Goal: Task Accomplishment & Management: Manage account settings

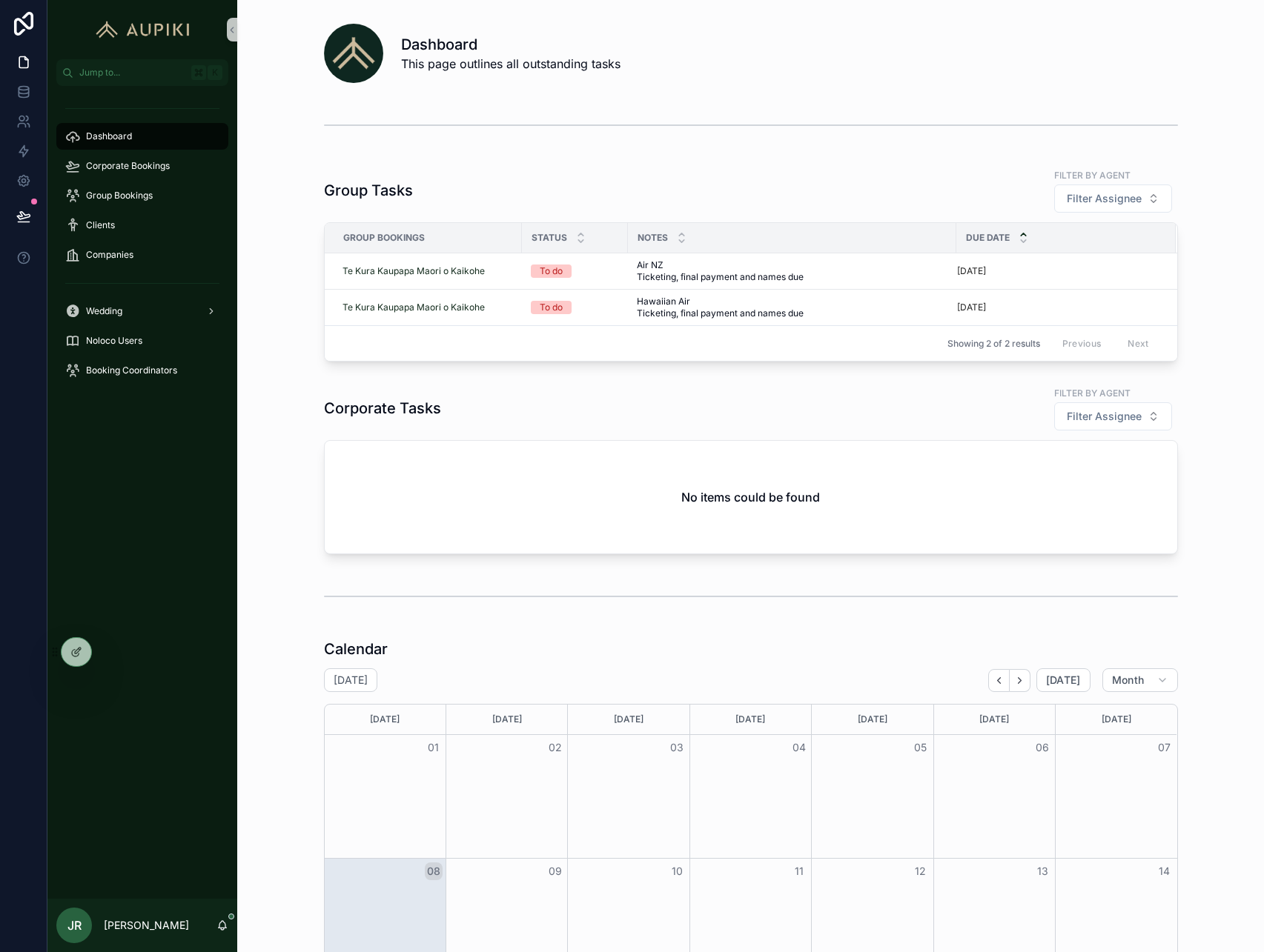
click at [261, 207] on div "Group Tasks Filter by agent Filter Assignee Group Bookings Status Notes Due Dat…" at bounding box center [750, 264] width 1003 height 206
click at [115, 253] on span "Companies" at bounding box center [109, 255] width 47 height 12
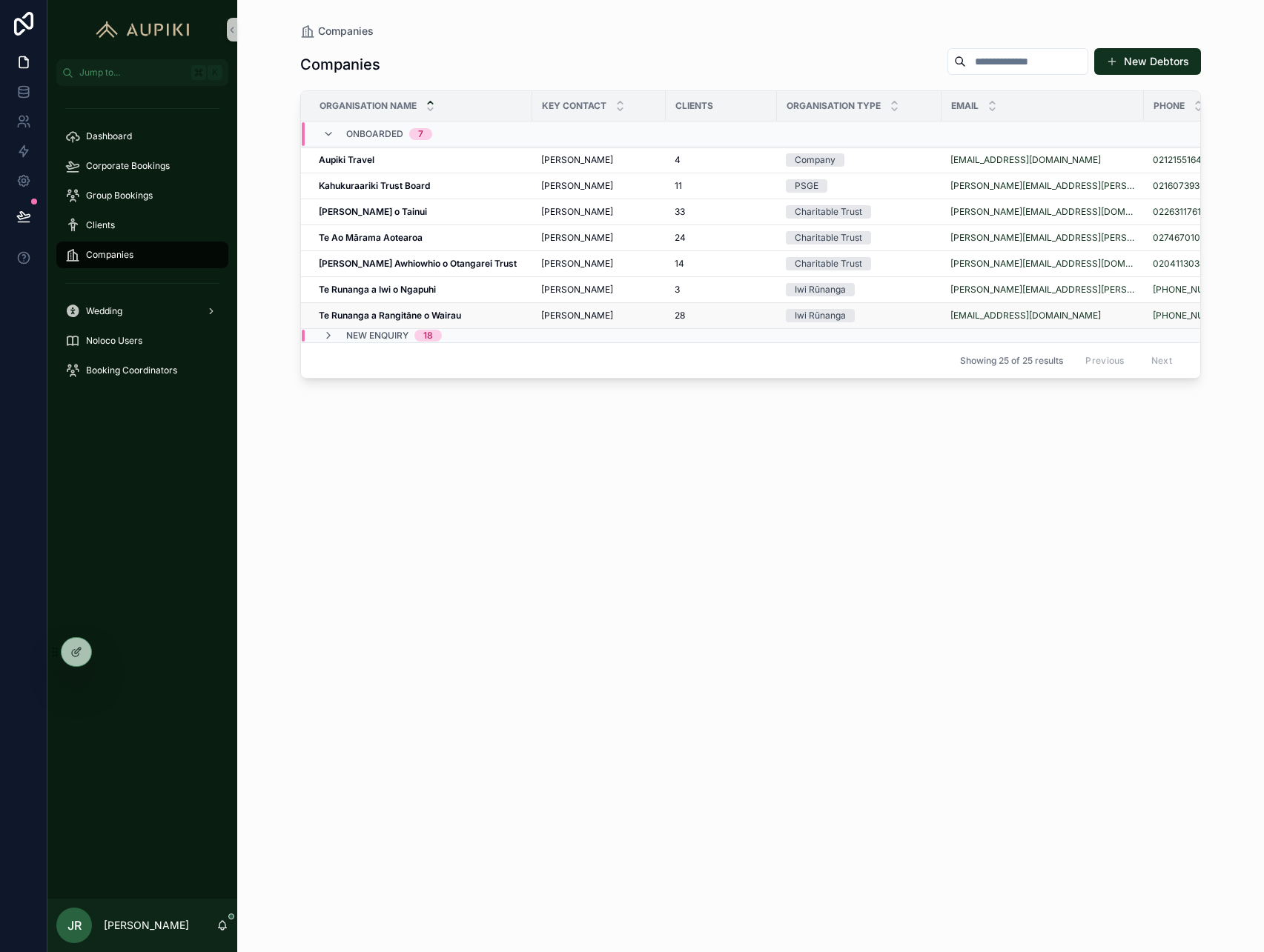
click at [440, 310] on strong "Te Runanga a Rangitāne o Wairau" at bounding box center [389, 315] width 142 height 11
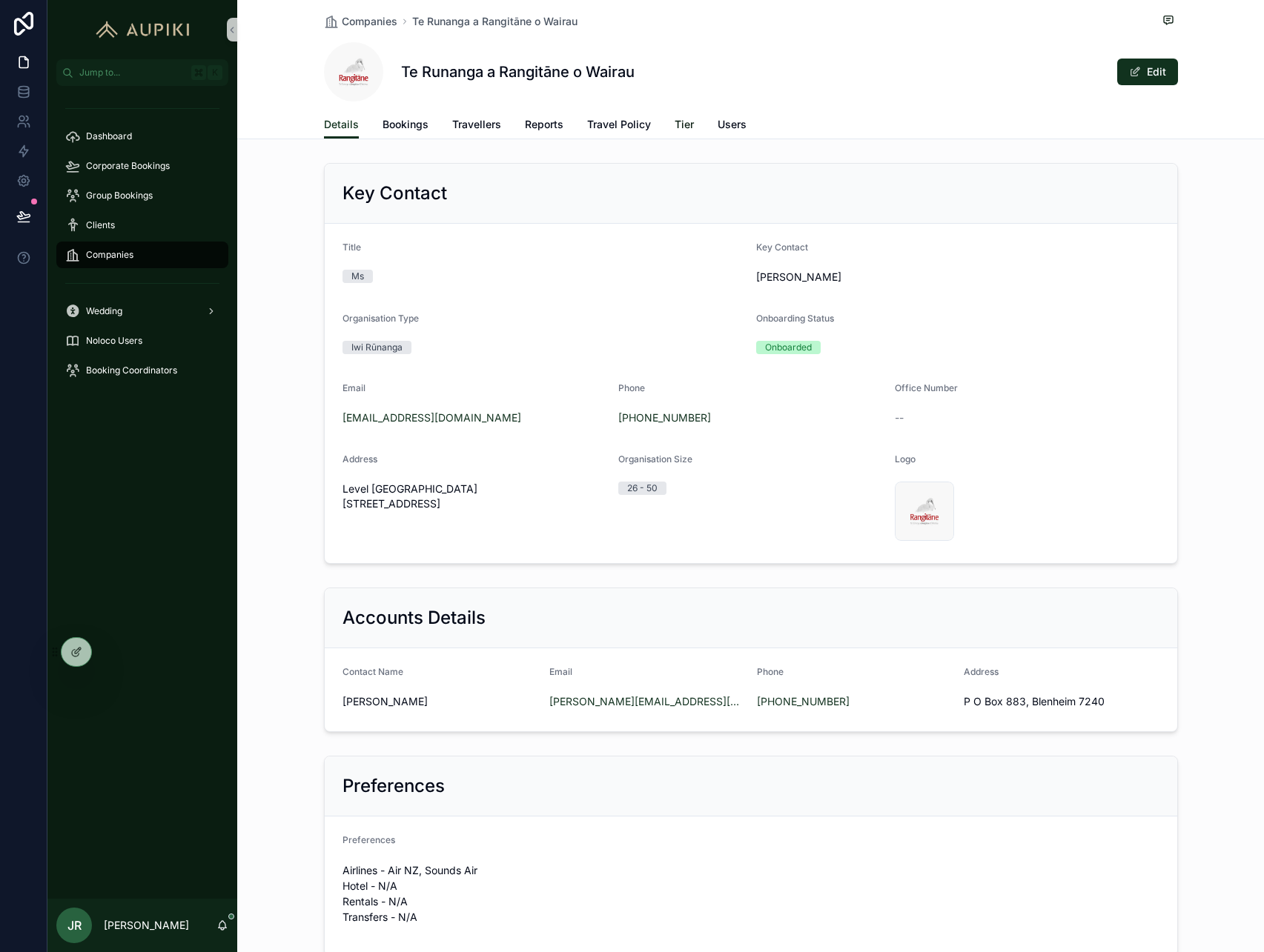
click at [679, 121] on span "Tier" at bounding box center [684, 124] width 19 height 15
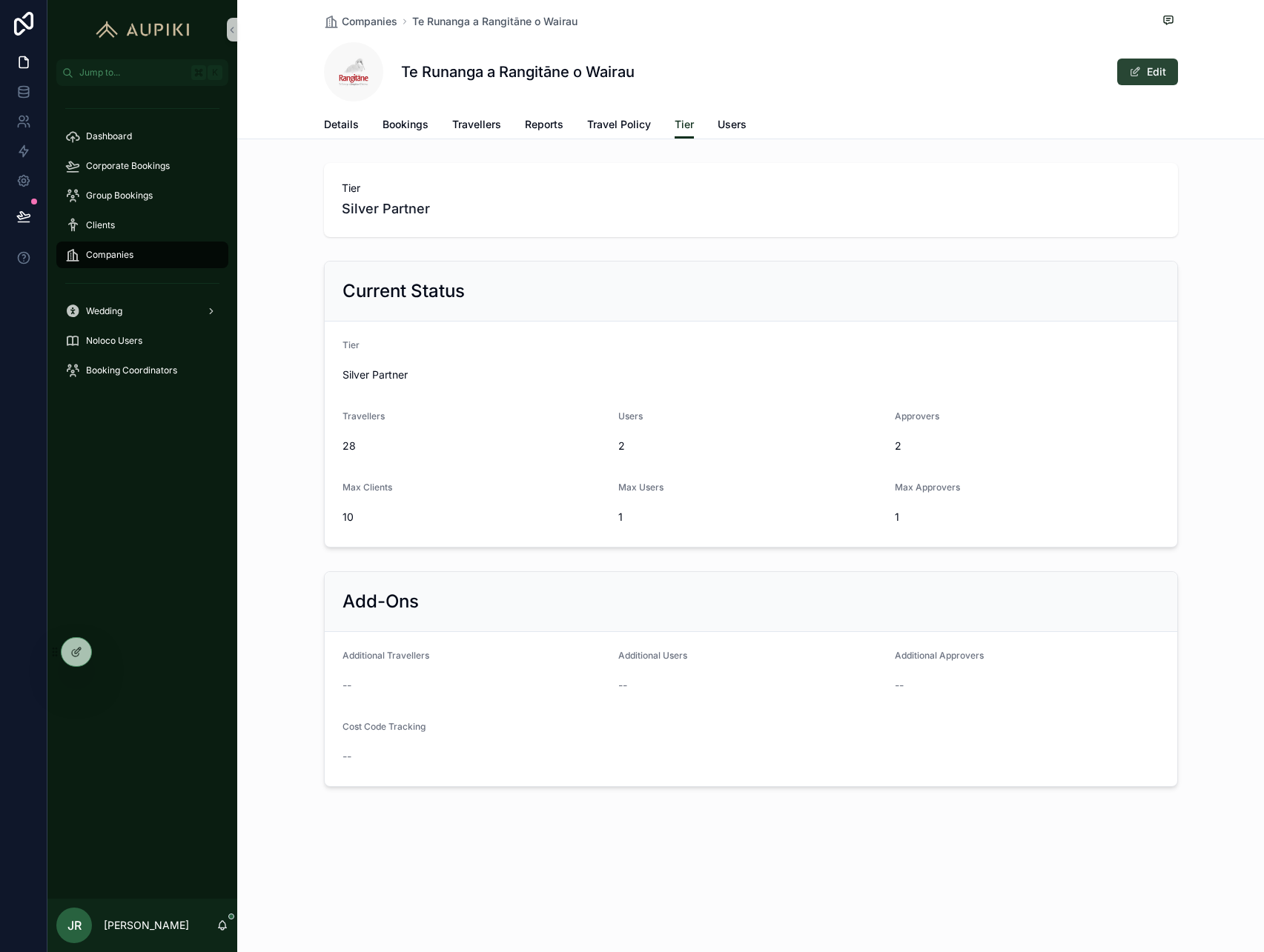
click at [1167, 74] on button "Edit" at bounding box center [1147, 72] width 61 height 27
click at [443, 681] on input "scrollable content" at bounding box center [474, 692] width 263 height 21
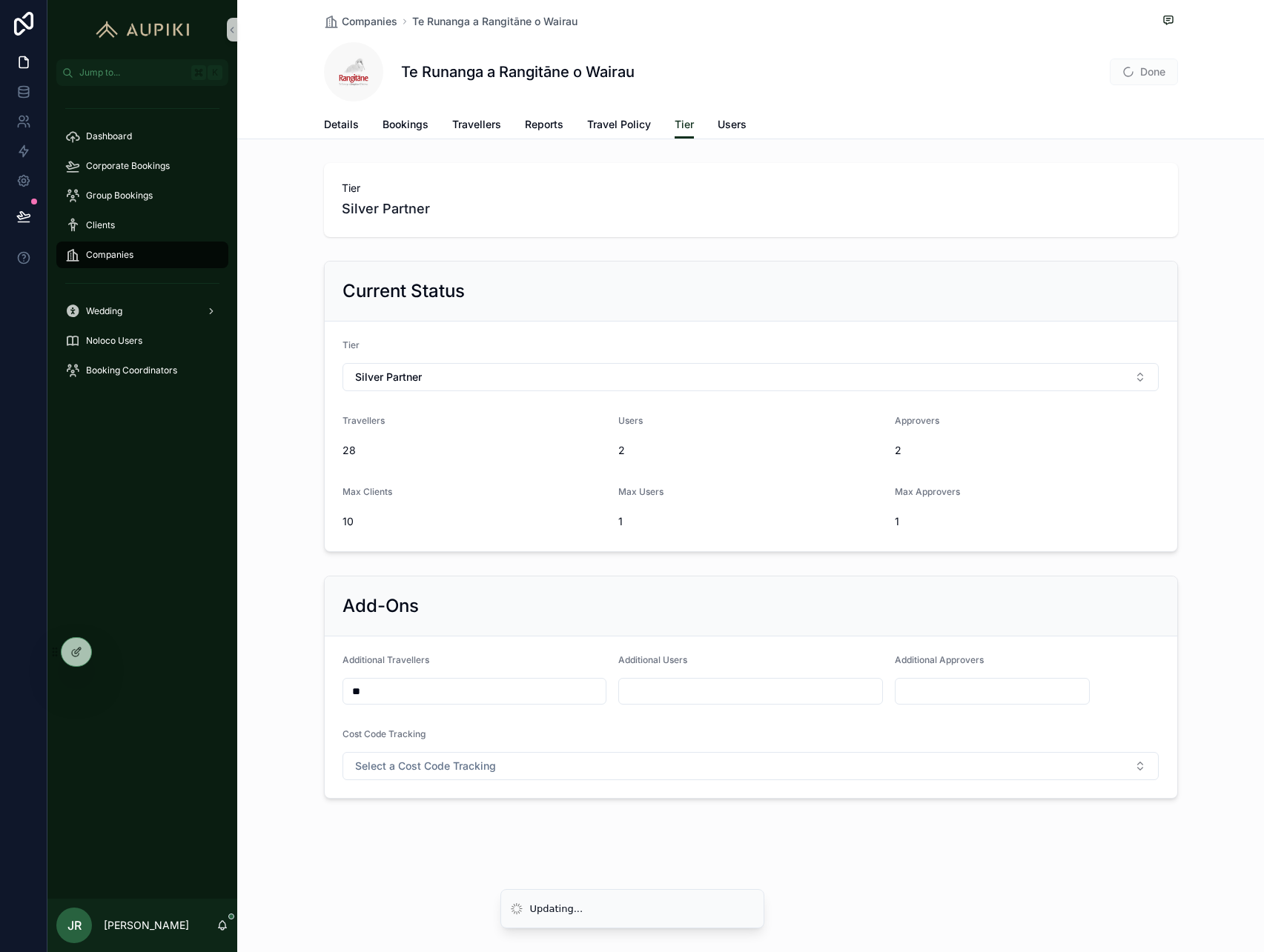
type input "**"
click at [479, 574] on div "Add-Ons Additional Travellers ** Additional Users Additional Approvers Cost Cod…" at bounding box center [750, 687] width 1027 height 235
click at [1155, 71] on button "Done" at bounding box center [1143, 72] width 68 height 27
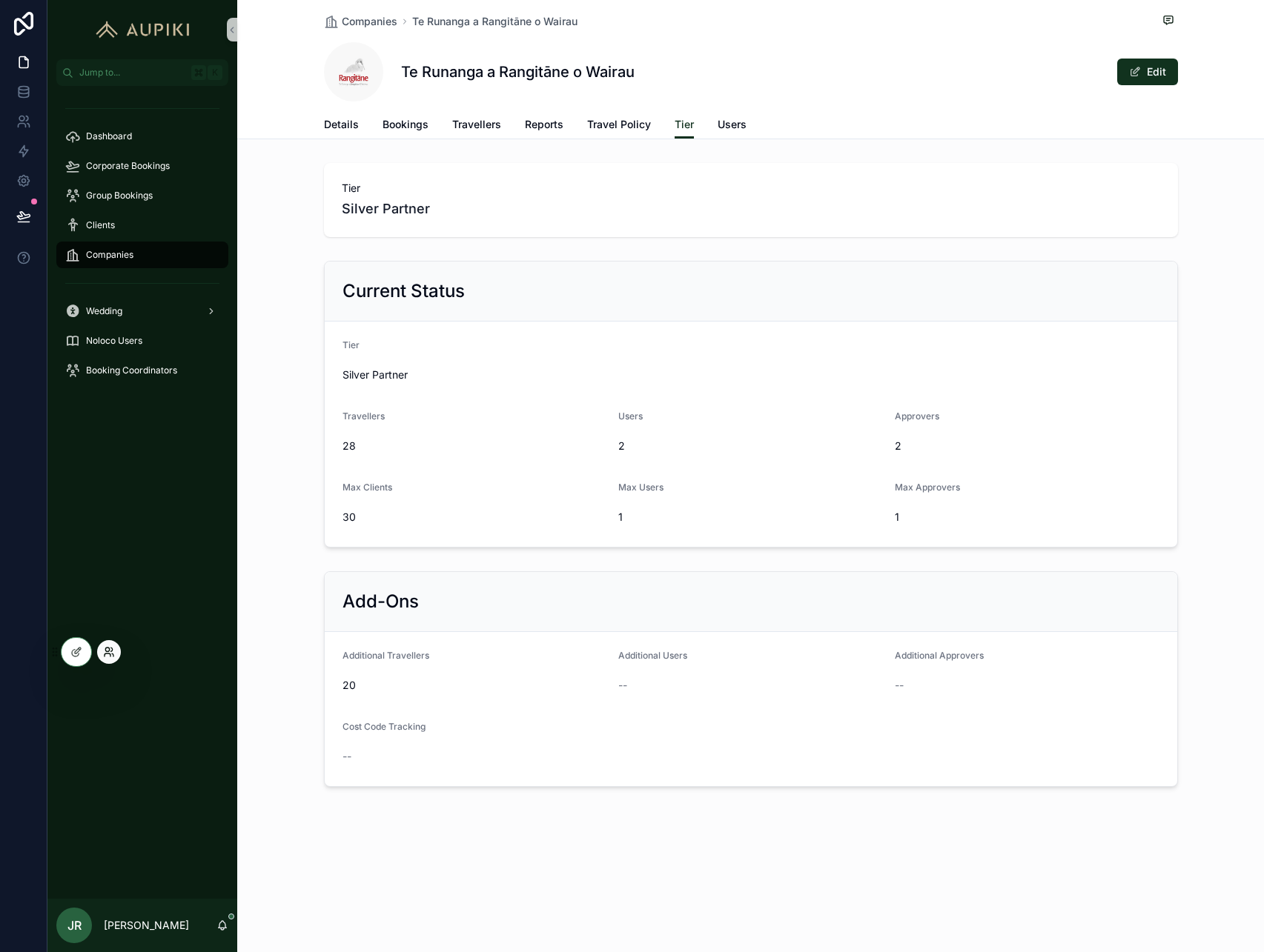
click at [106, 650] on icon at bounding box center [109, 652] width 12 height 12
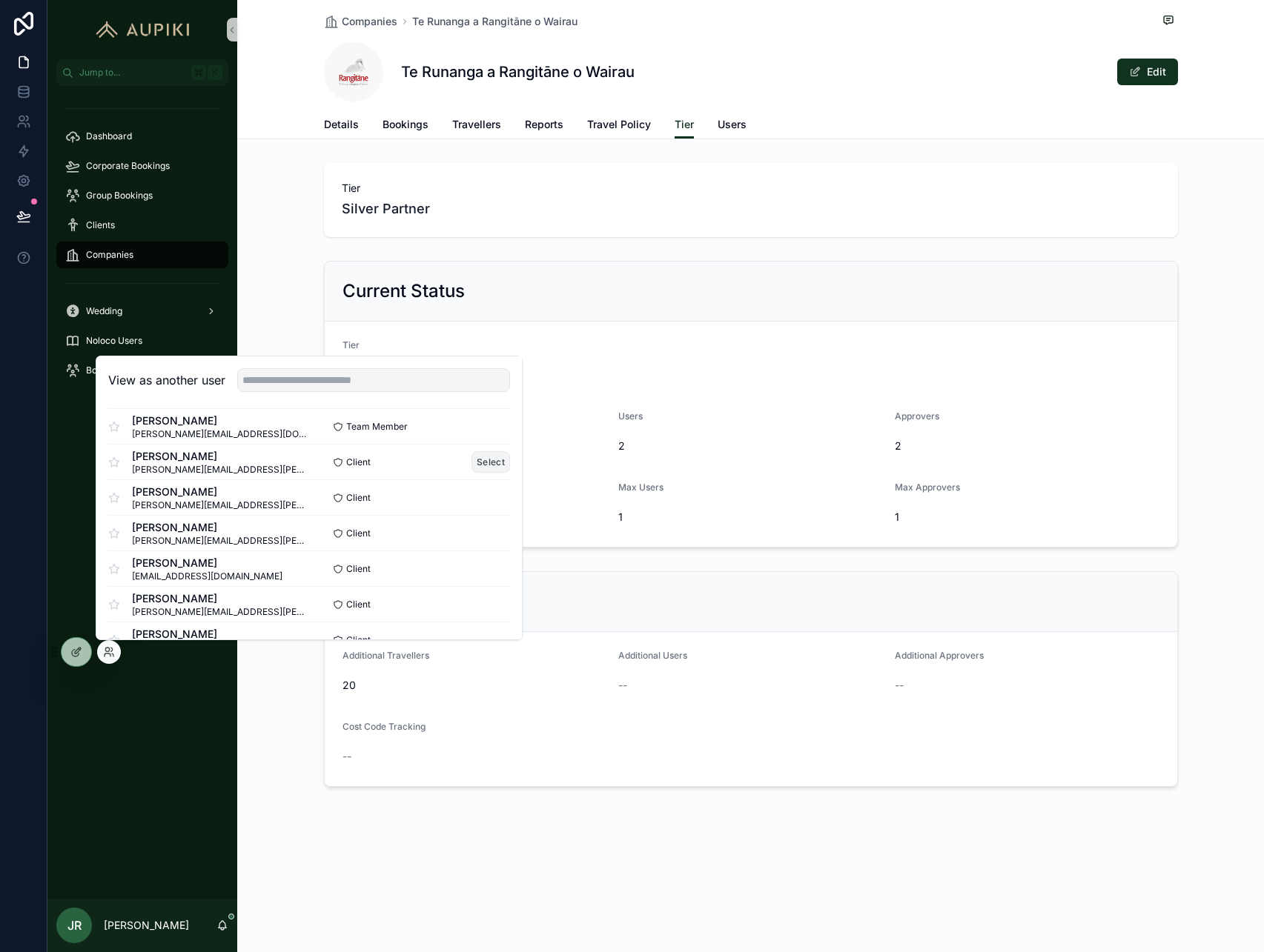
scroll to position [81, 0]
click at [492, 565] on button "Select" at bounding box center [491, 567] width 39 height 22
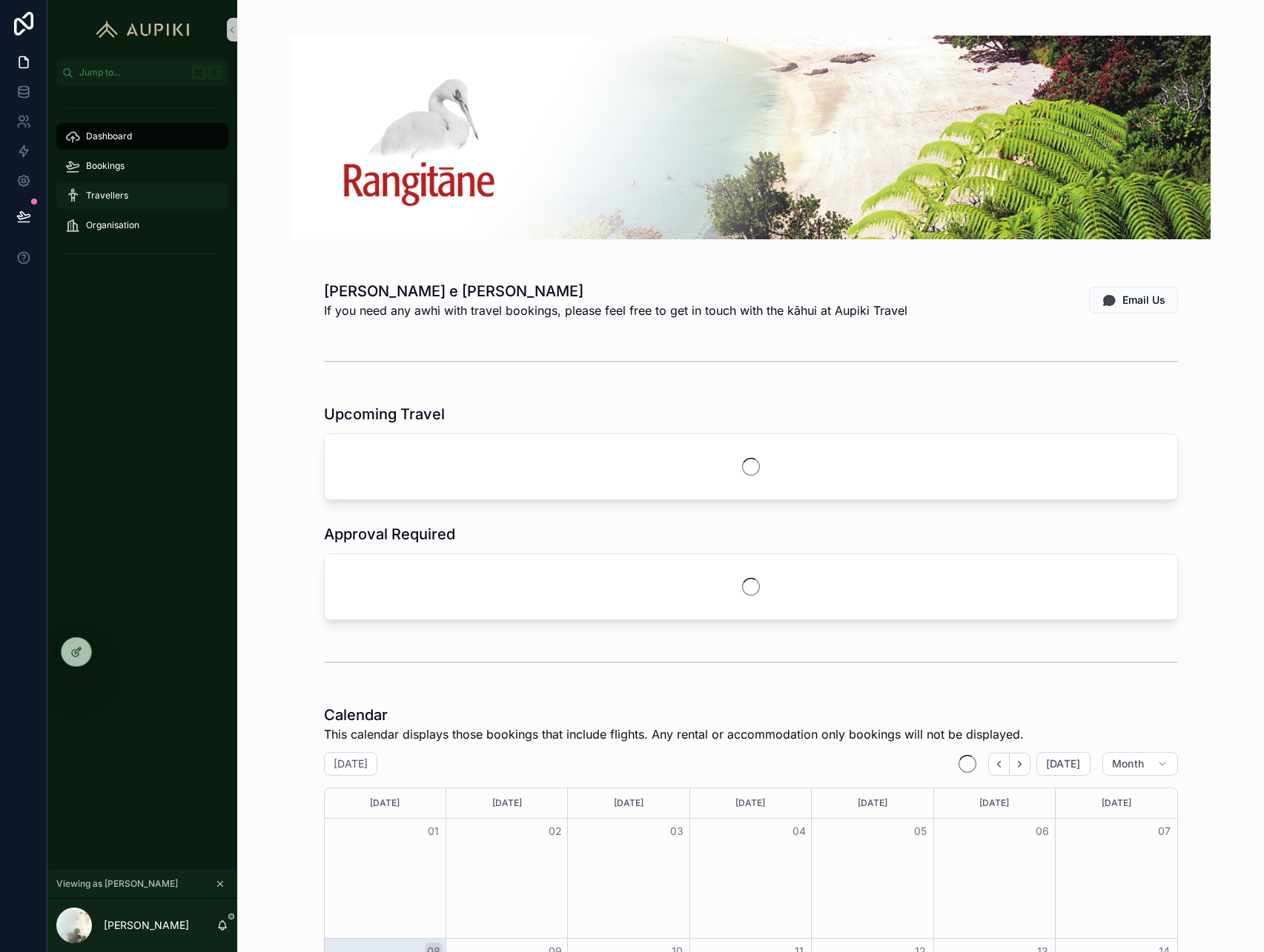
click at [136, 197] on div "Travellers" at bounding box center [142, 196] width 154 height 24
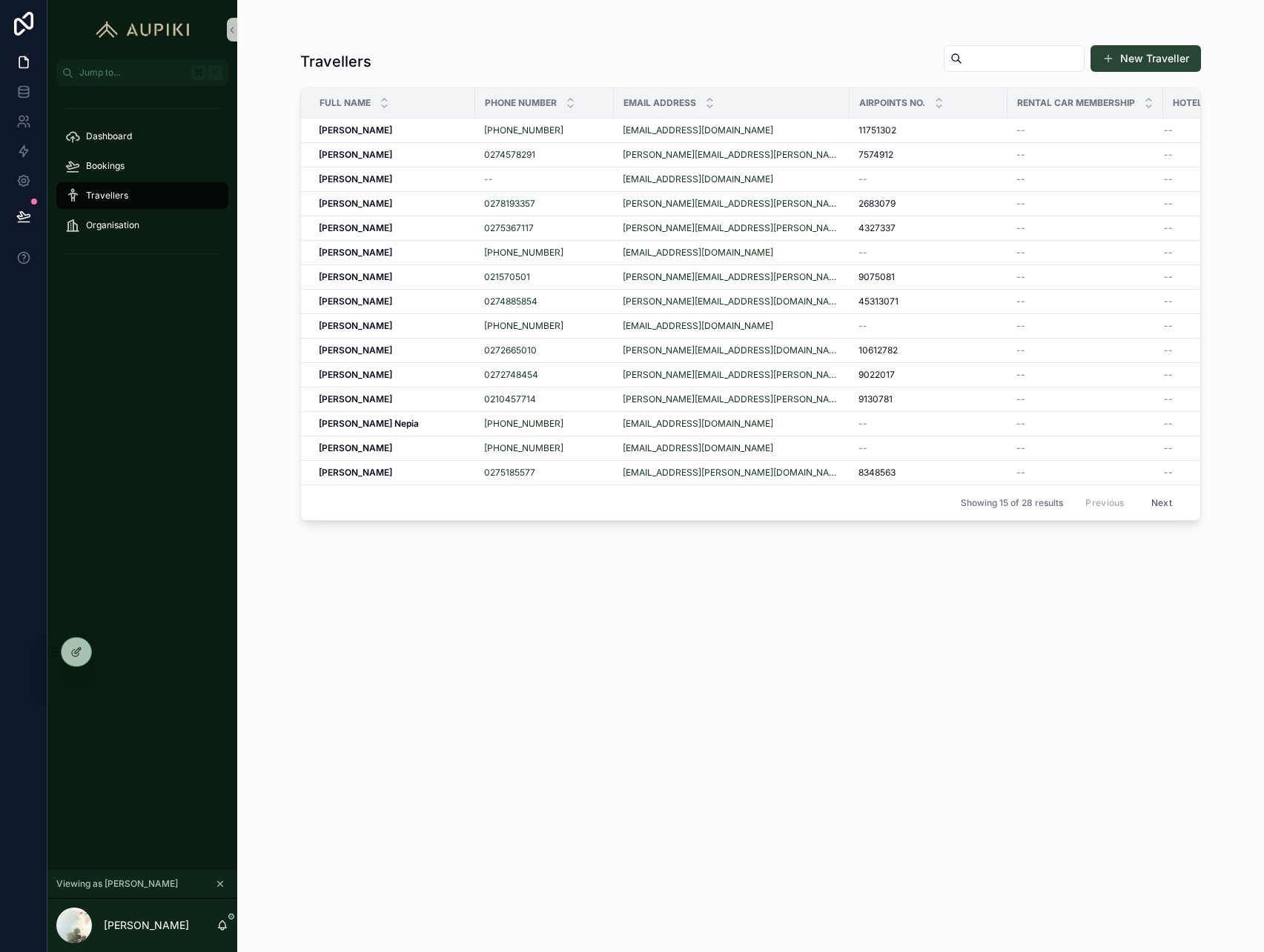
click at [1166, 57] on button "New Traveller" at bounding box center [1145, 59] width 110 height 27
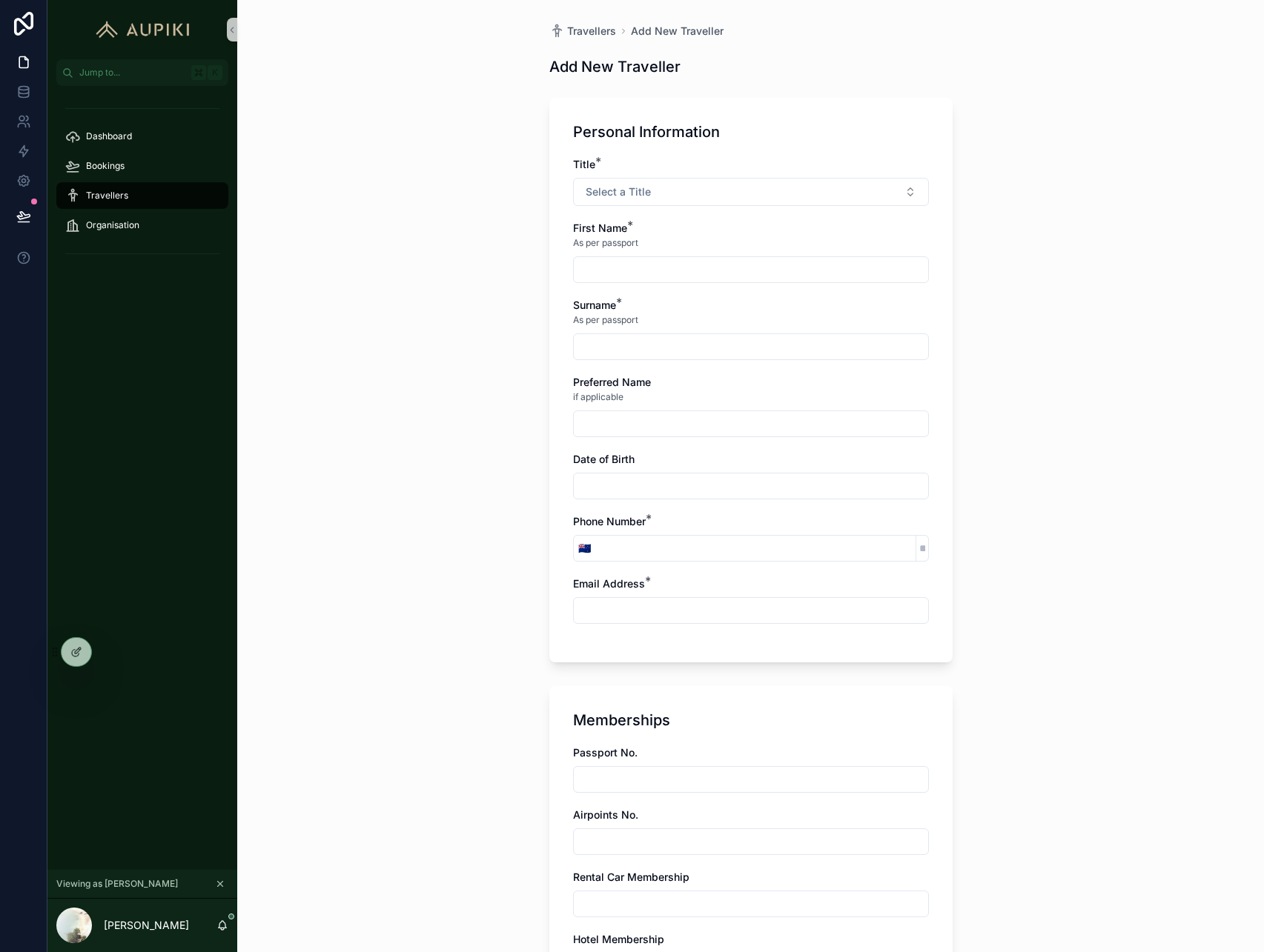
scroll to position [398, 0]
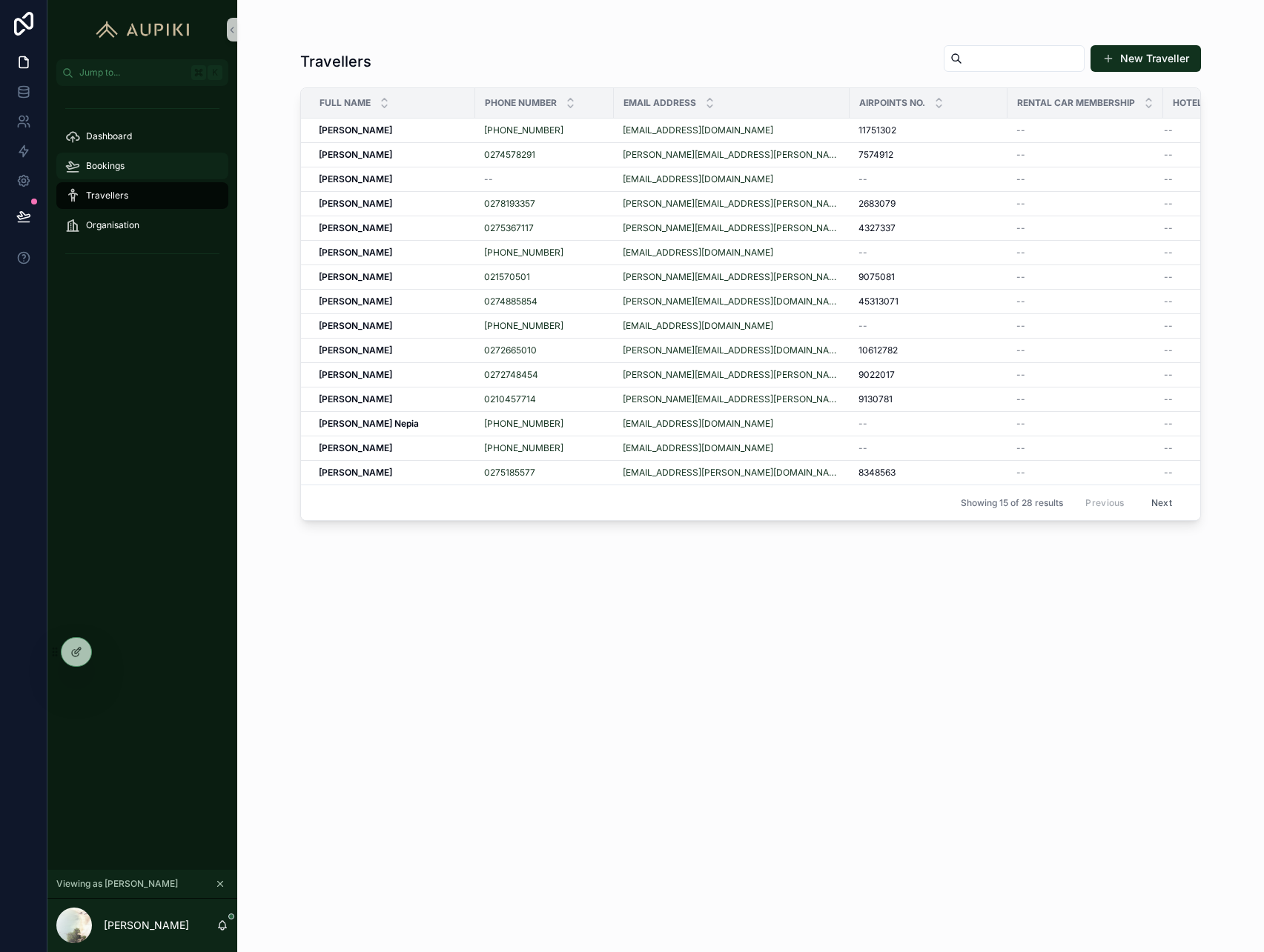
click at [110, 171] on span "Bookings" at bounding box center [105, 166] width 39 height 12
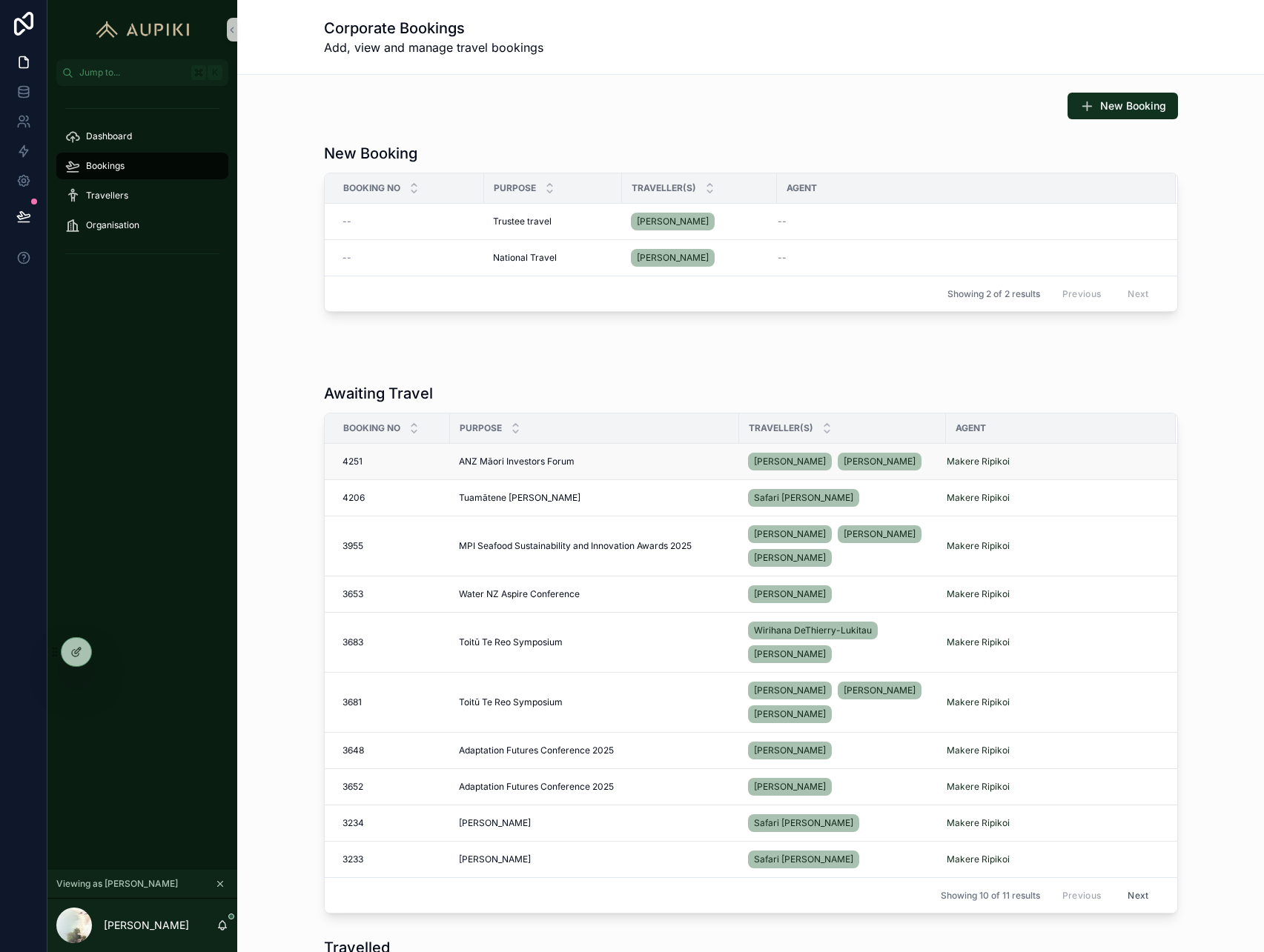
click at [566, 465] on span "ANZ Māori Investors Forum" at bounding box center [517, 461] width 116 height 12
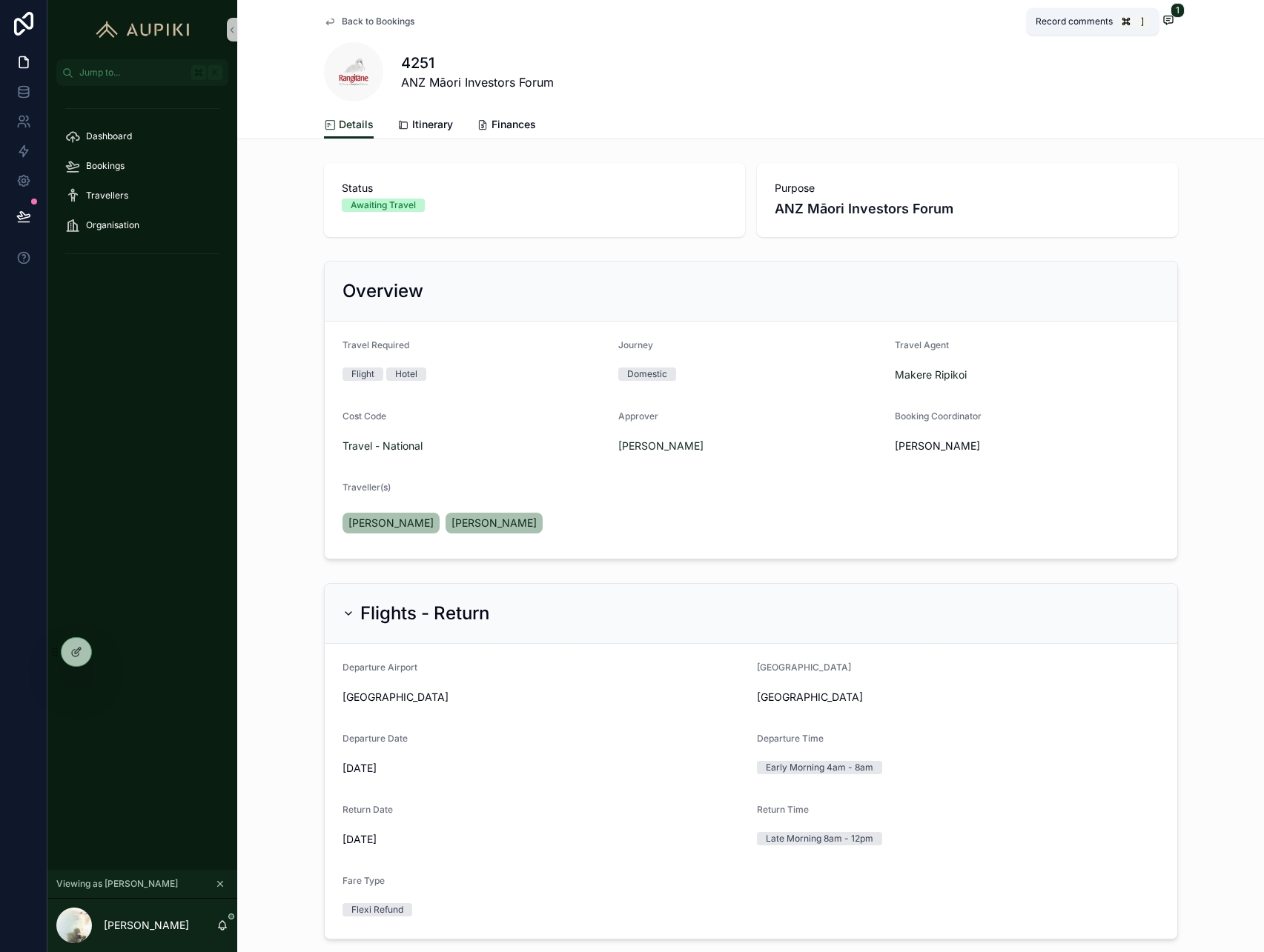
click at [1167, 18] on icon "scrollable content" at bounding box center [1167, 18] width 3 height 0
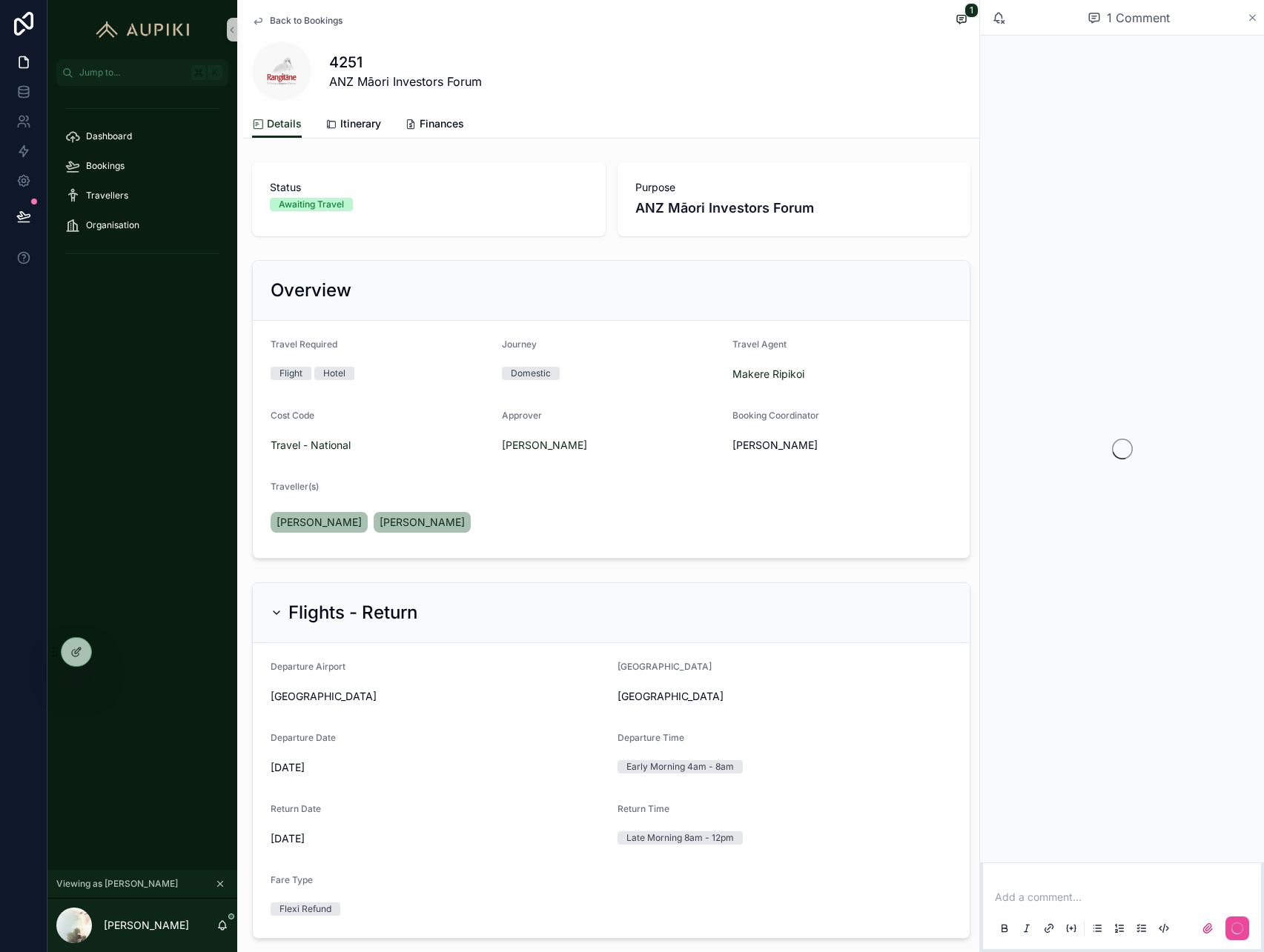
click at [1252, 18] on icon "scrollable content" at bounding box center [1252, 18] width 11 height 12
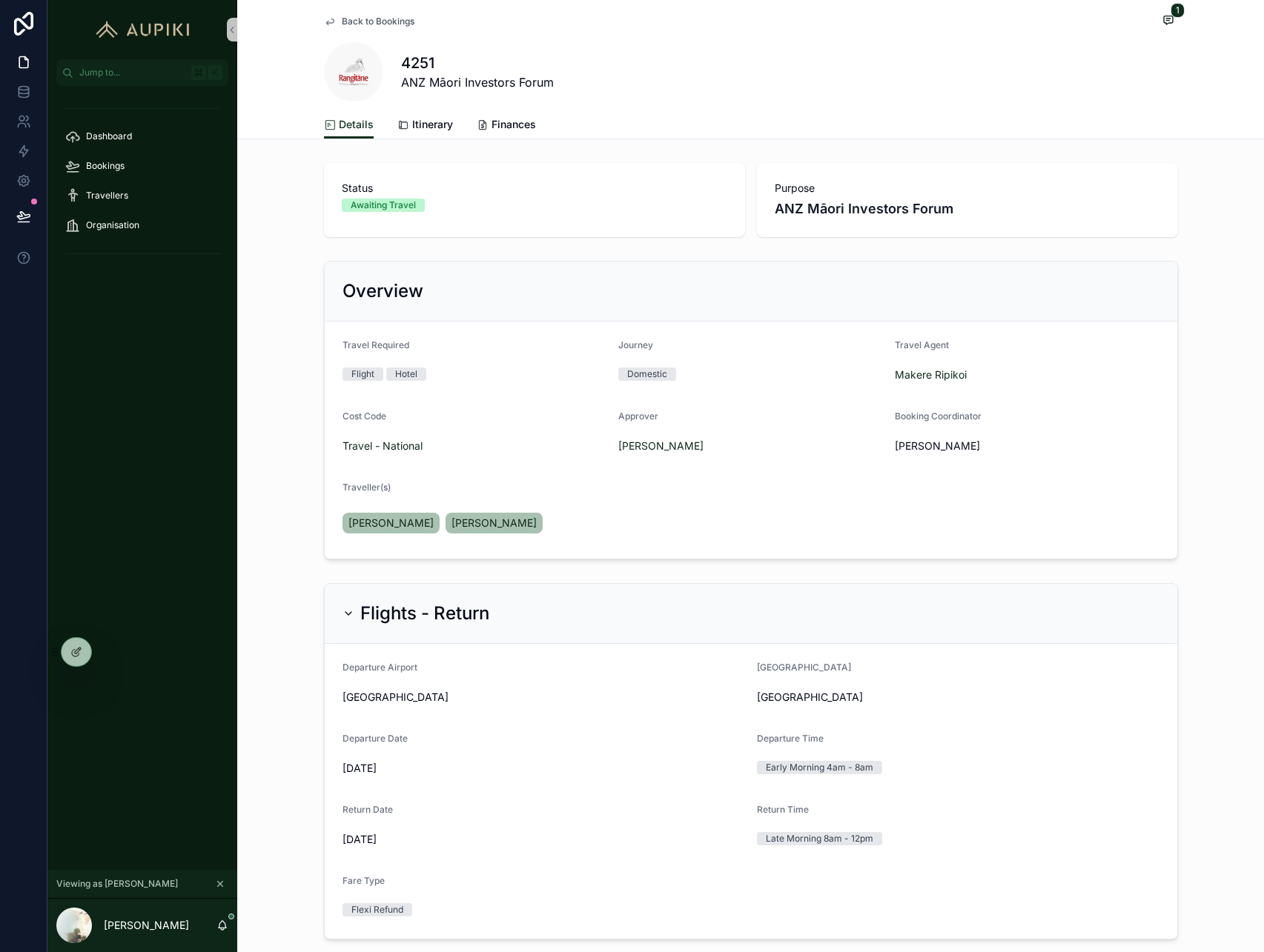
click at [219, 881] on icon "scrollable content" at bounding box center [220, 884] width 10 height 10
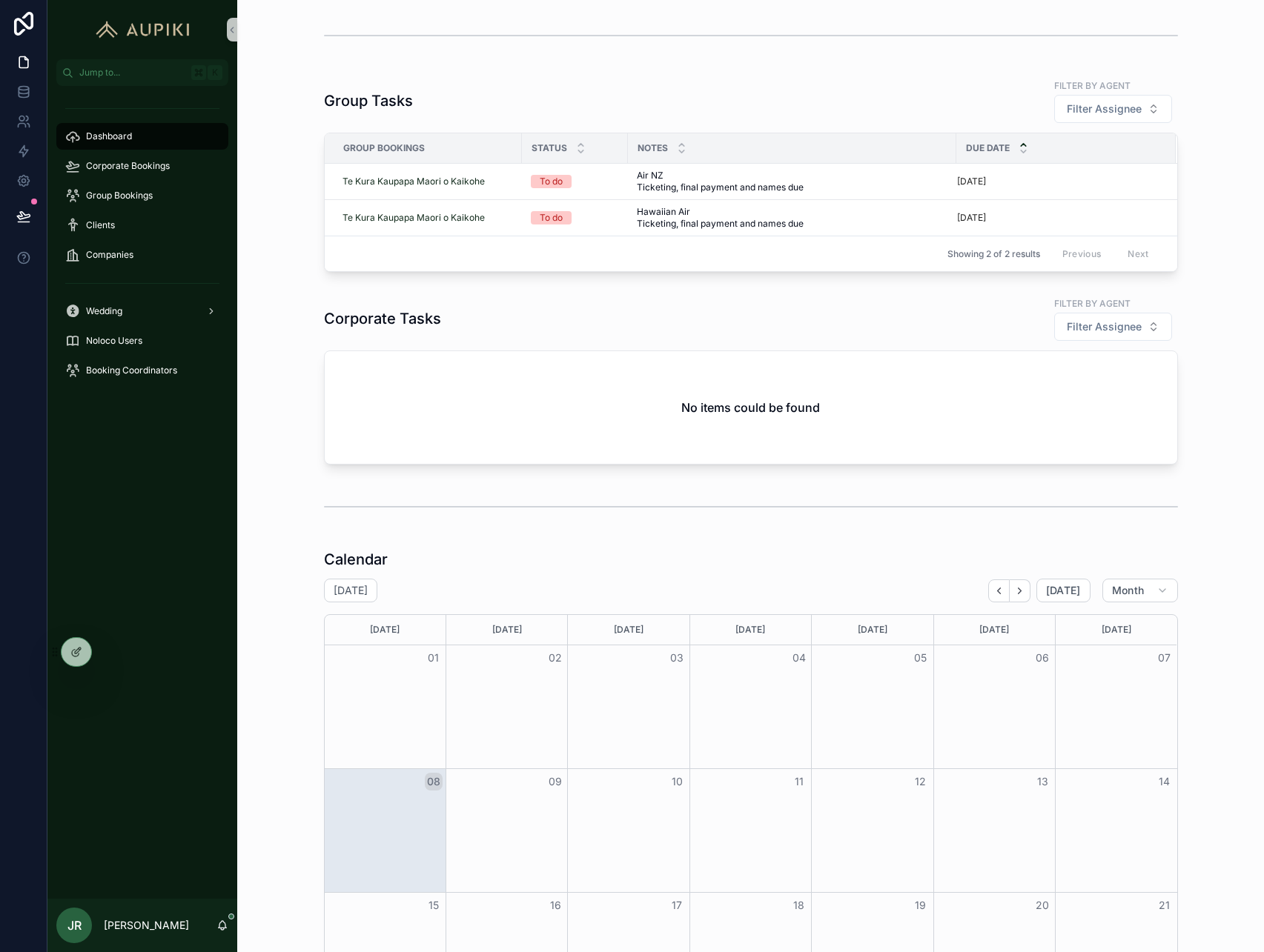
scroll to position [84, 0]
